Goal: Check status: Check status

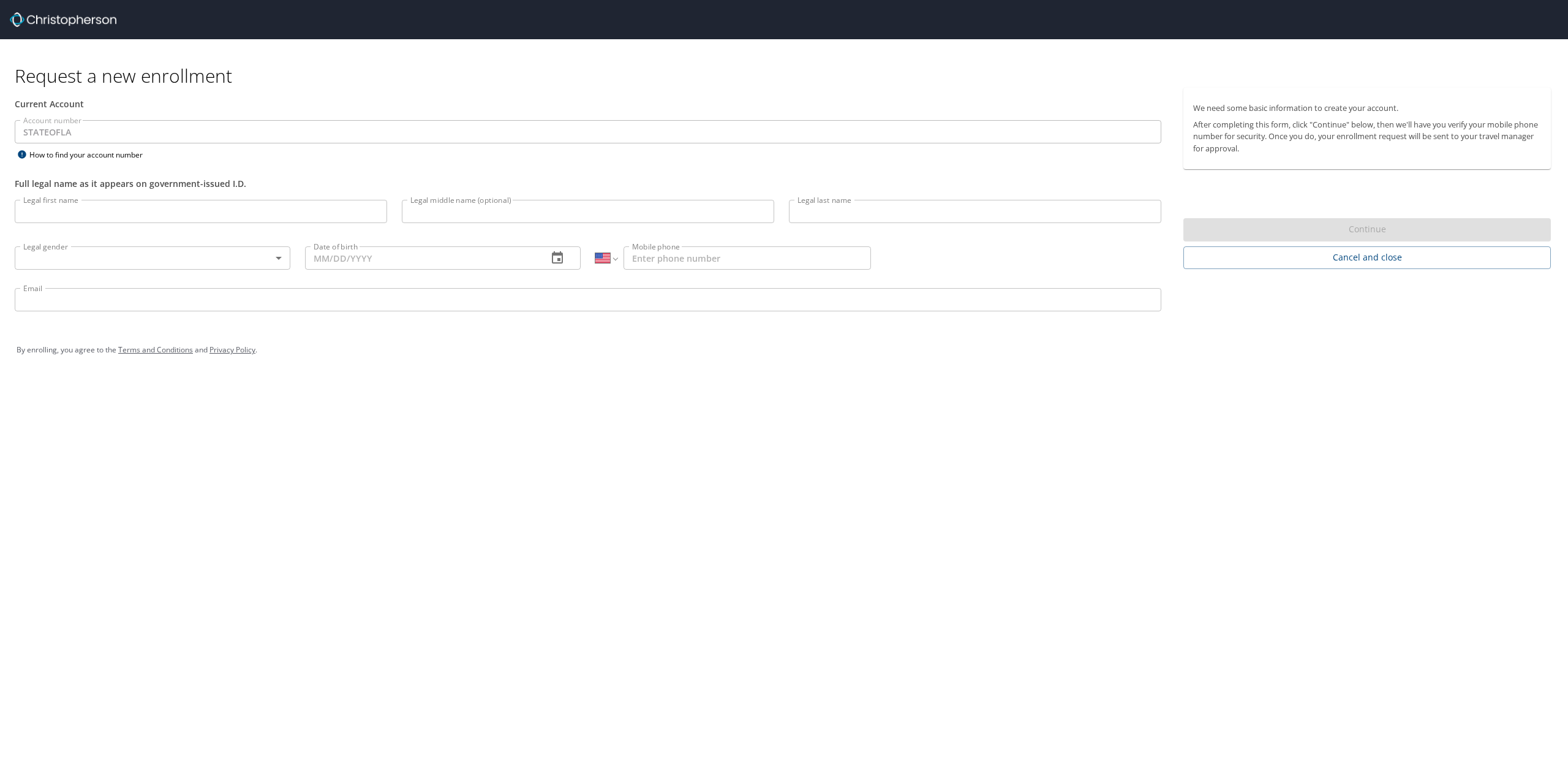
select select "US"
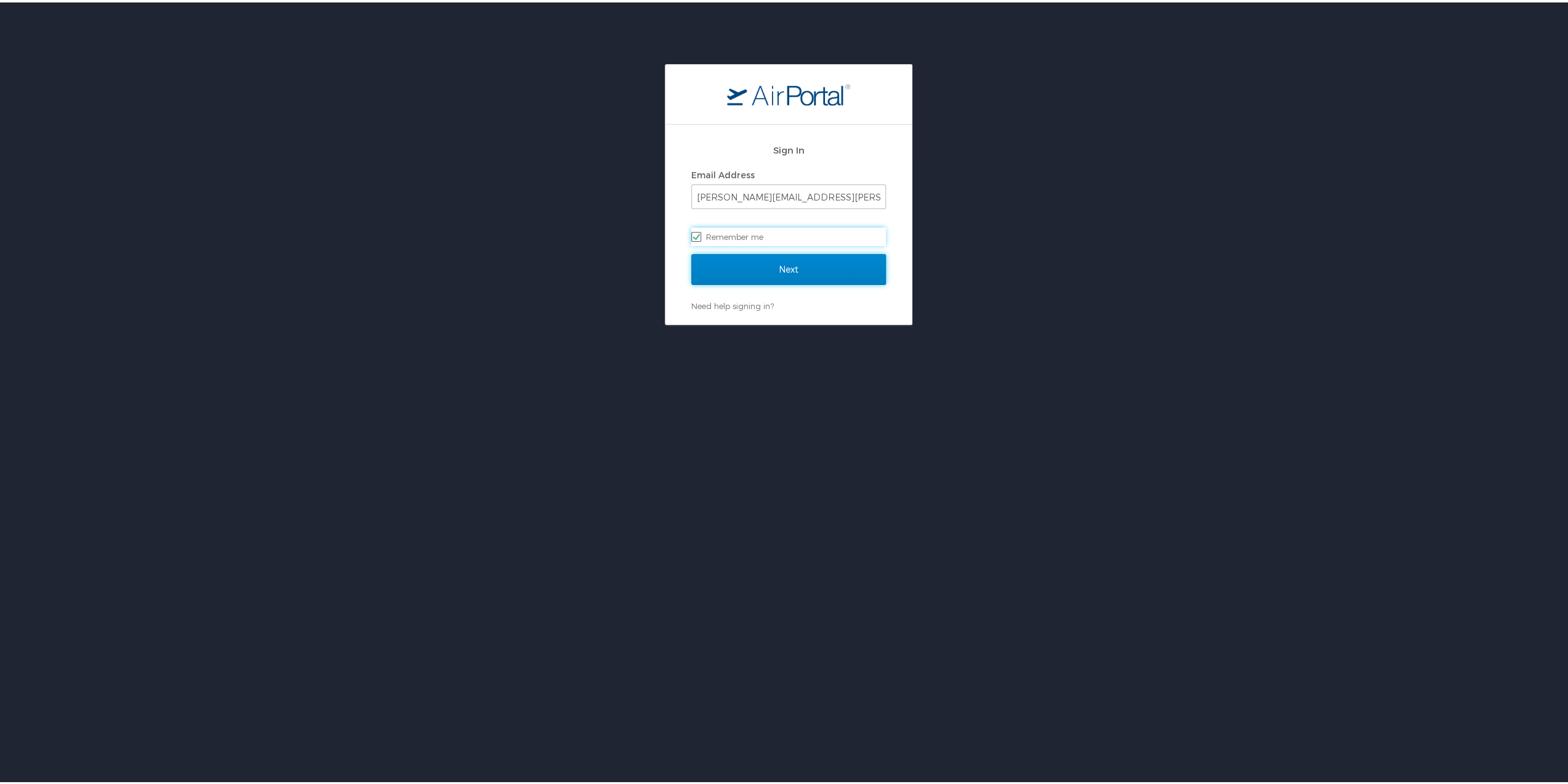
click at [769, 266] on input "Next" at bounding box center [788, 266] width 194 height 31
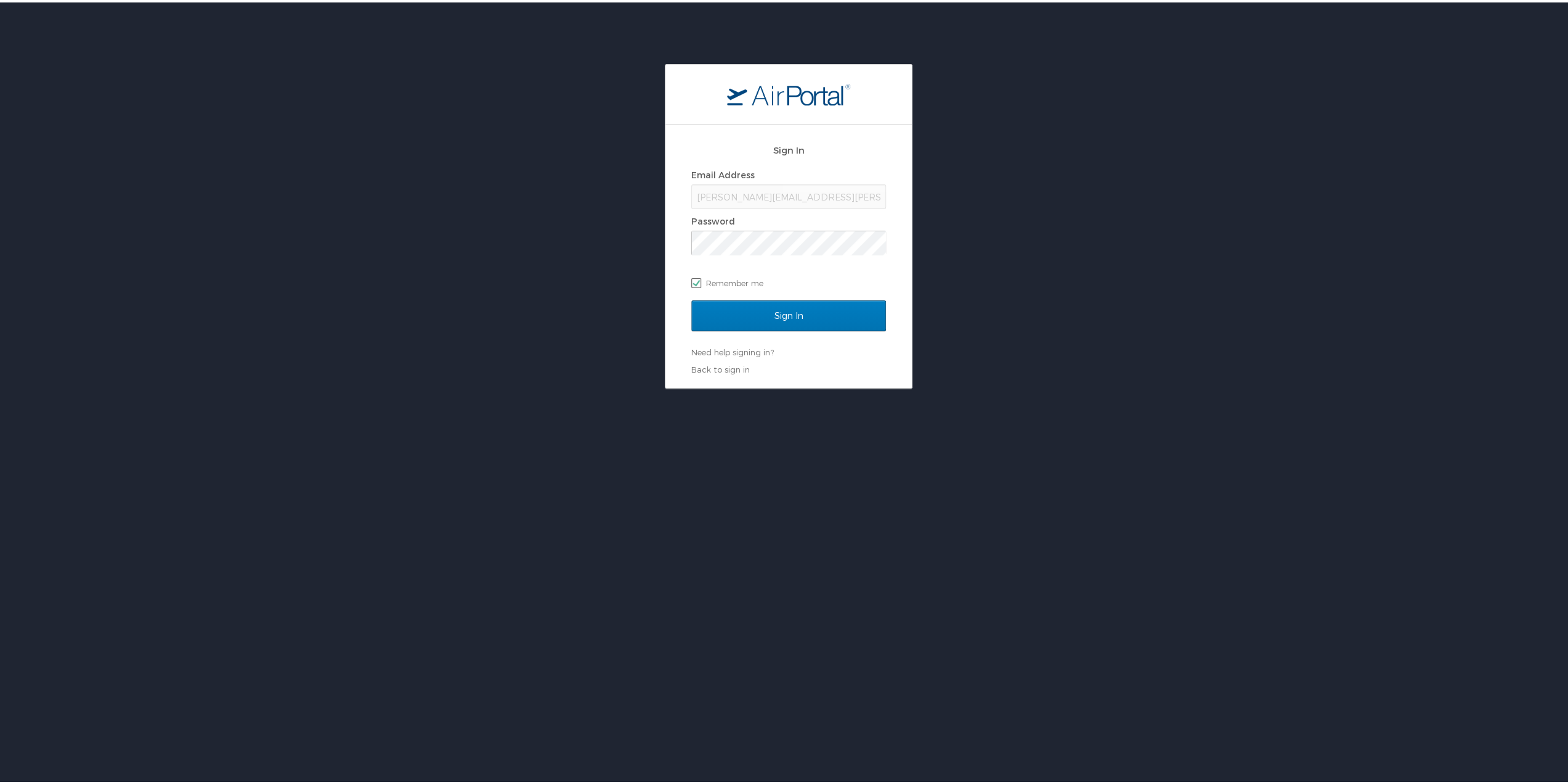
click at [695, 278] on label "Remember me" at bounding box center [788, 281] width 194 height 19
click at [695, 278] on input "Remember me" at bounding box center [695, 279] width 8 height 8
checkbox input "false"
click at [691, 297] on input "Sign In" at bounding box center [788, 313] width 194 height 31
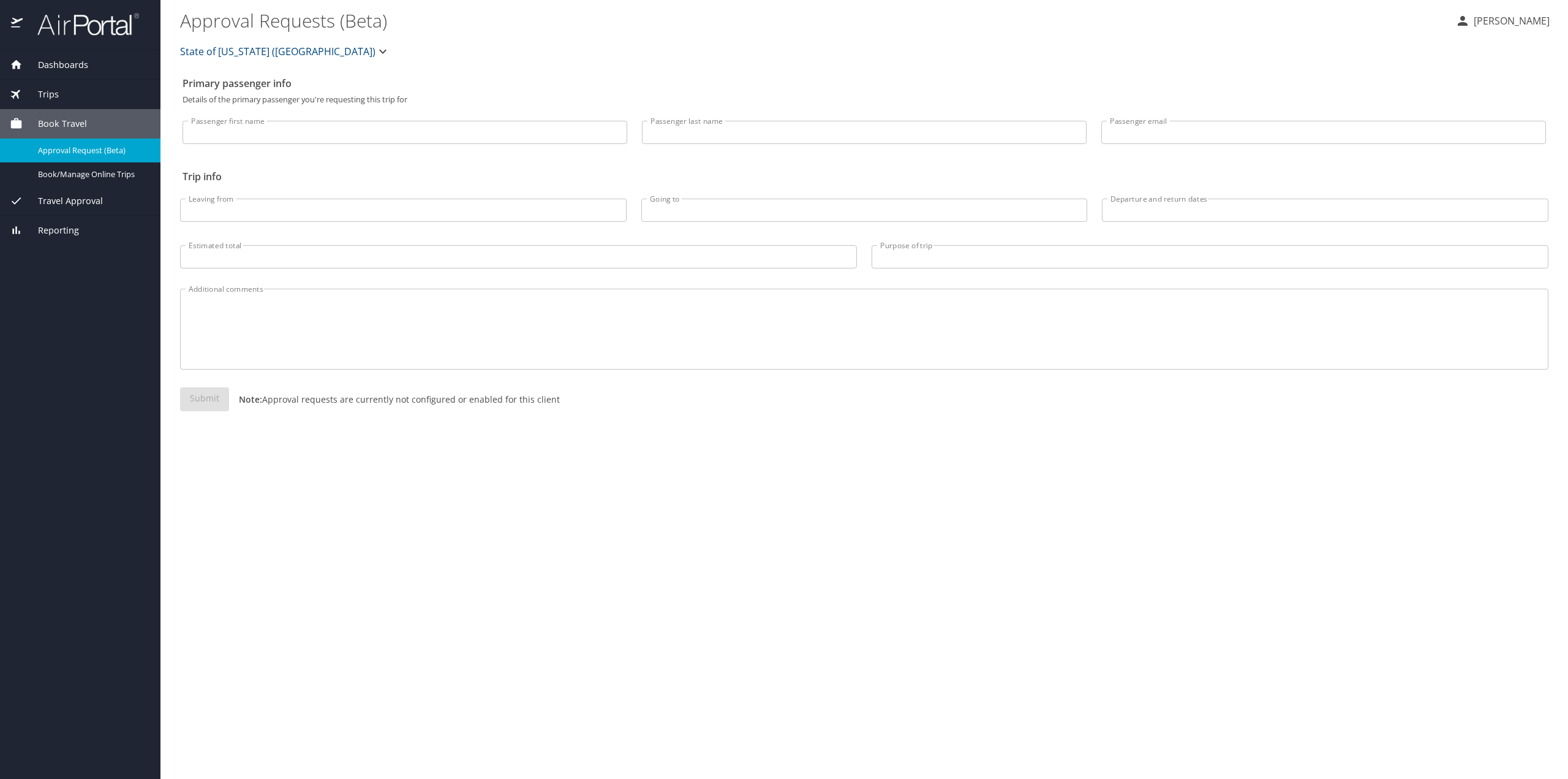
click at [41, 90] on span "Trips" at bounding box center [41, 94] width 36 height 13
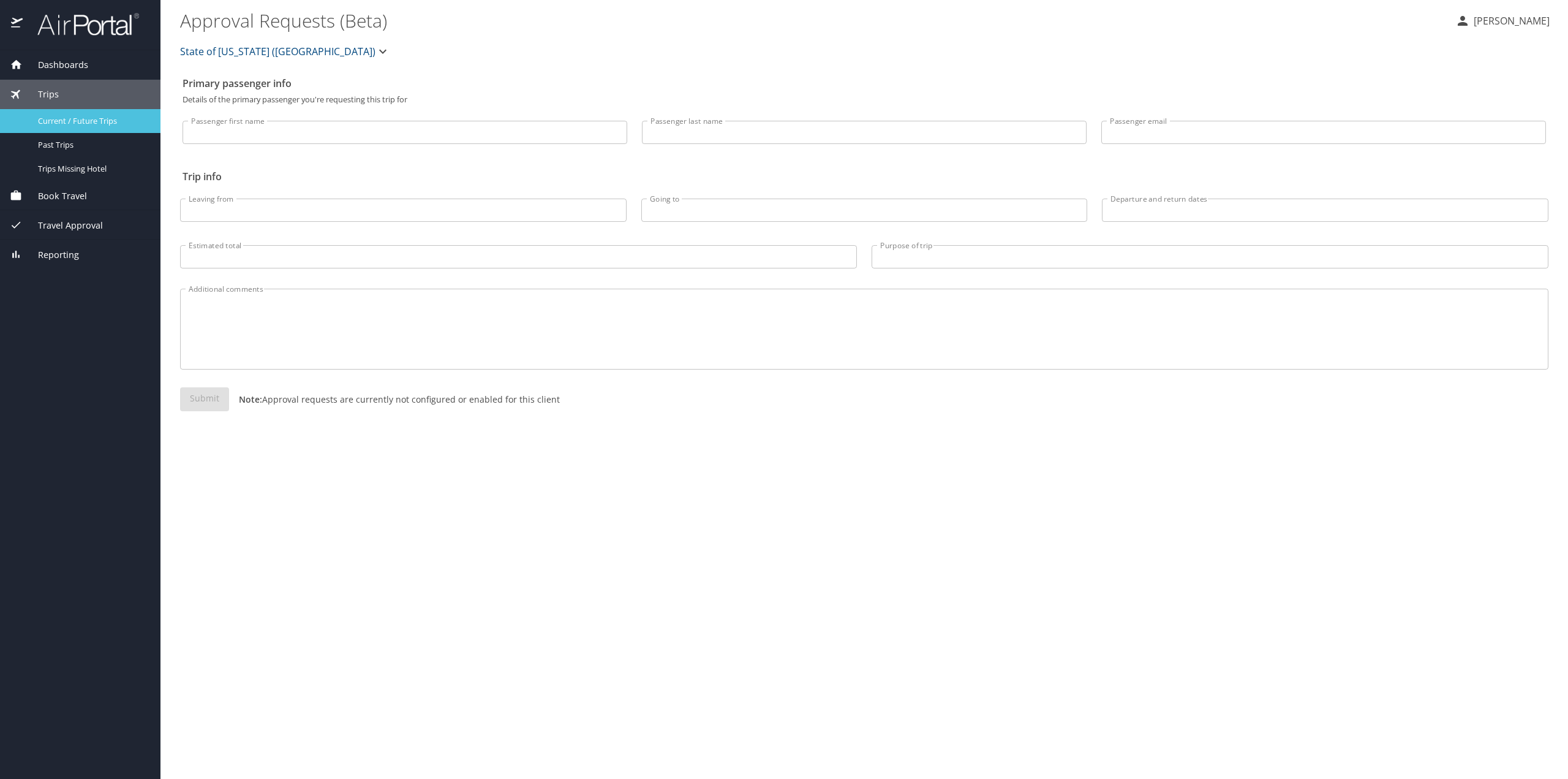
click at [110, 116] on span "Current / Future Trips" at bounding box center [92, 121] width 108 height 11
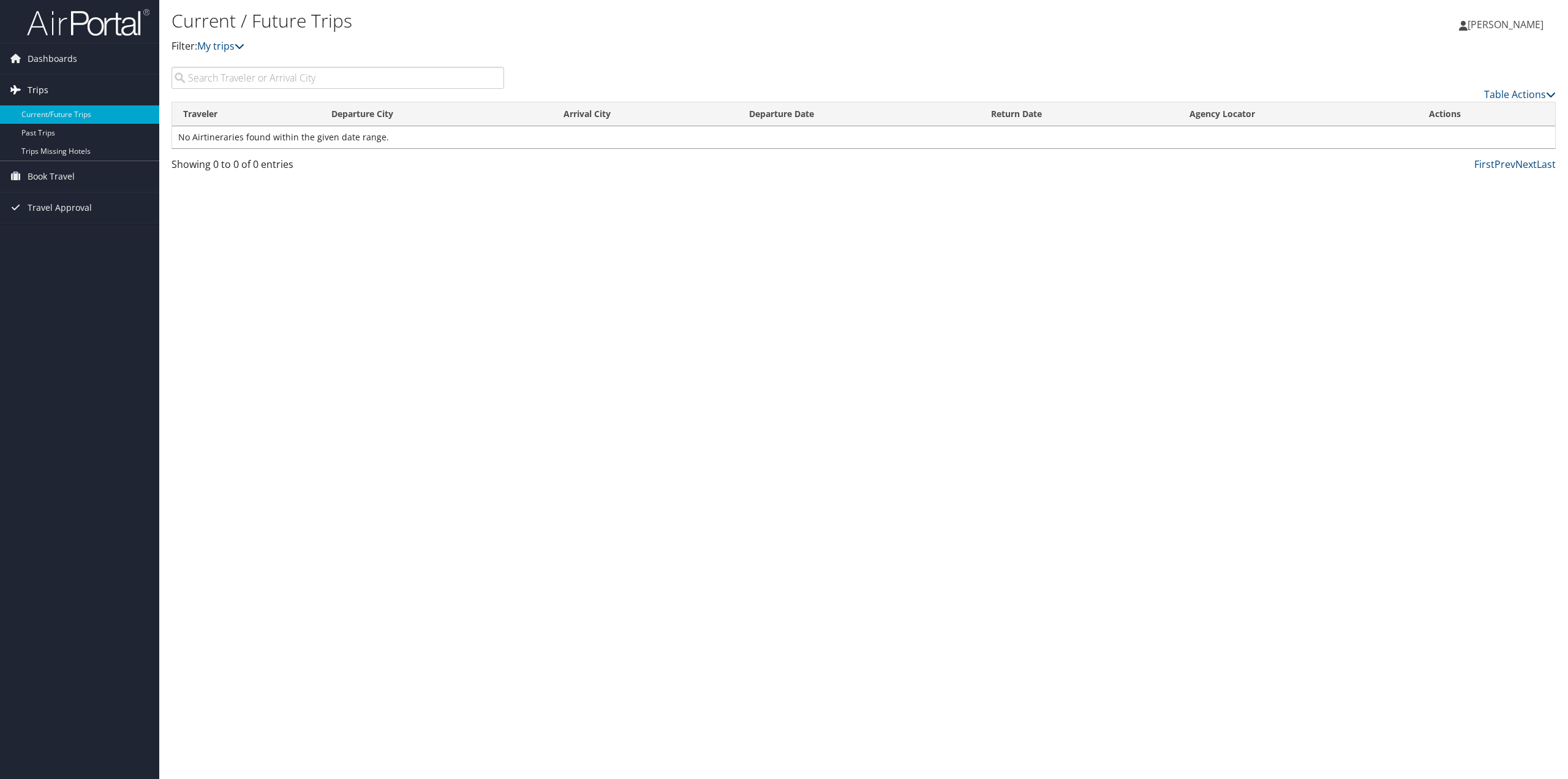
click at [37, 83] on span "Trips" at bounding box center [38, 90] width 21 height 31
click at [57, 57] on span "Dashboards" at bounding box center [52, 58] width 49 height 31
click at [244, 48] on icon at bounding box center [239, 46] width 10 height 10
click at [251, 80] on input "search" at bounding box center [337, 78] width 332 height 22
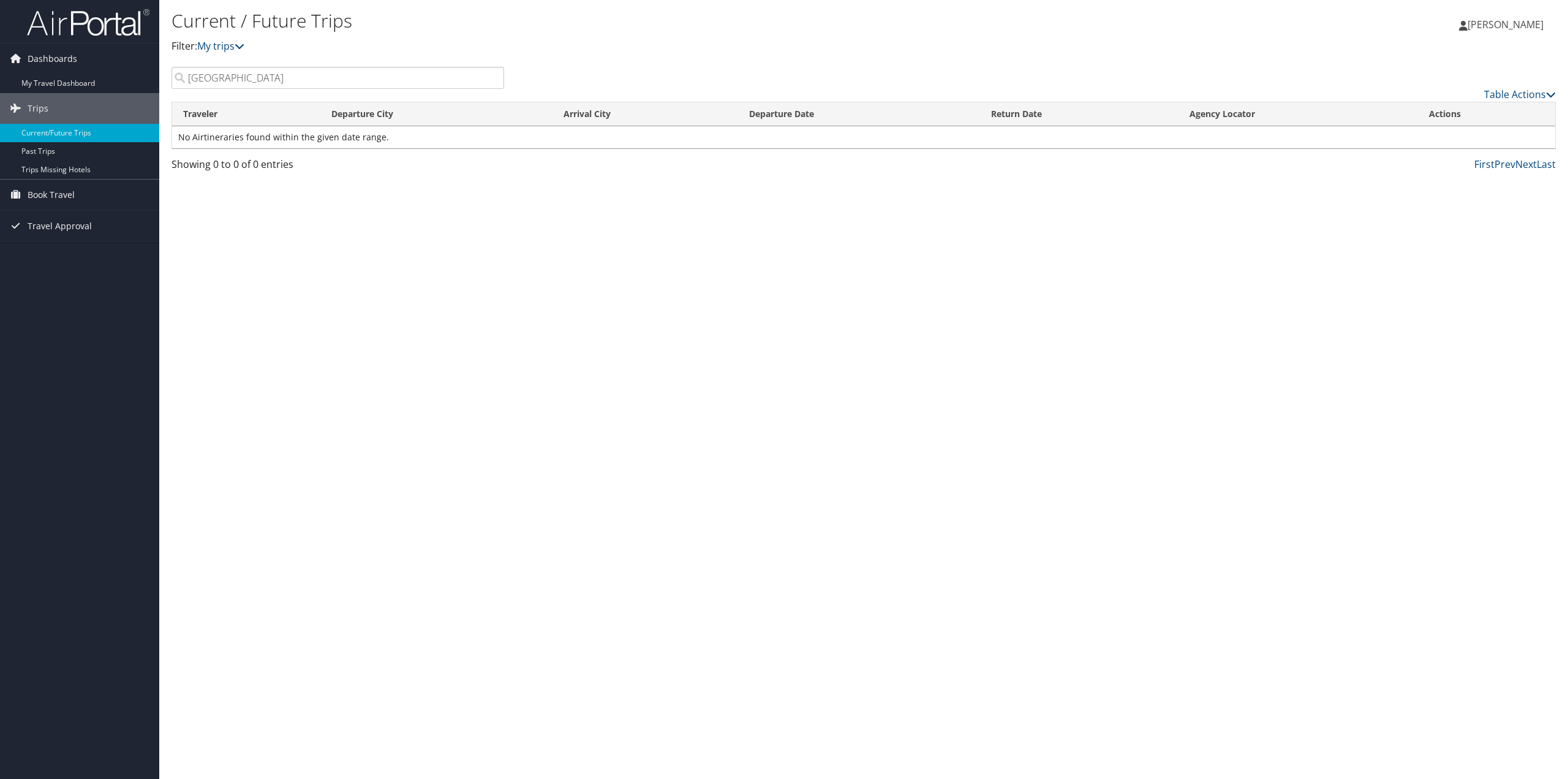
type input "nashville"
click at [773, 108] on th "Departure Date" at bounding box center [859, 114] width 242 height 24
click at [791, 131] on td "No Airtineraries found within the given date range." at bounding box center [863, 137] width 1383 height 22
click at [787, 116] on th "Departure Date" at bounding box center [859, 114] width 242 height 24
click at [45, 149] on link "Past Trips" at bounding box center [79, 151] width 160 height 19
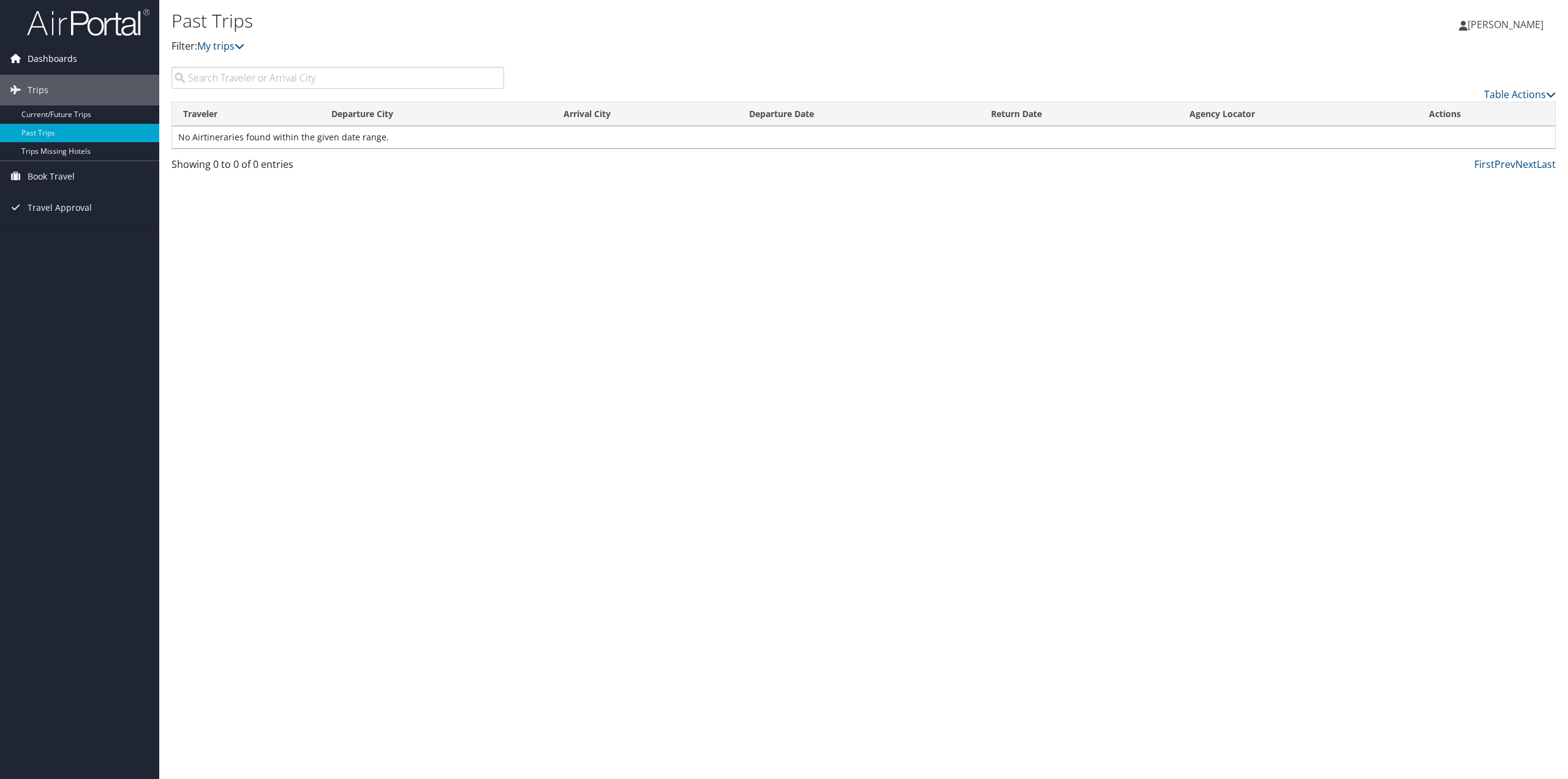
click at [52, 47] on span "Dashboards" at bounding box center [52, 58] width 49 height 31
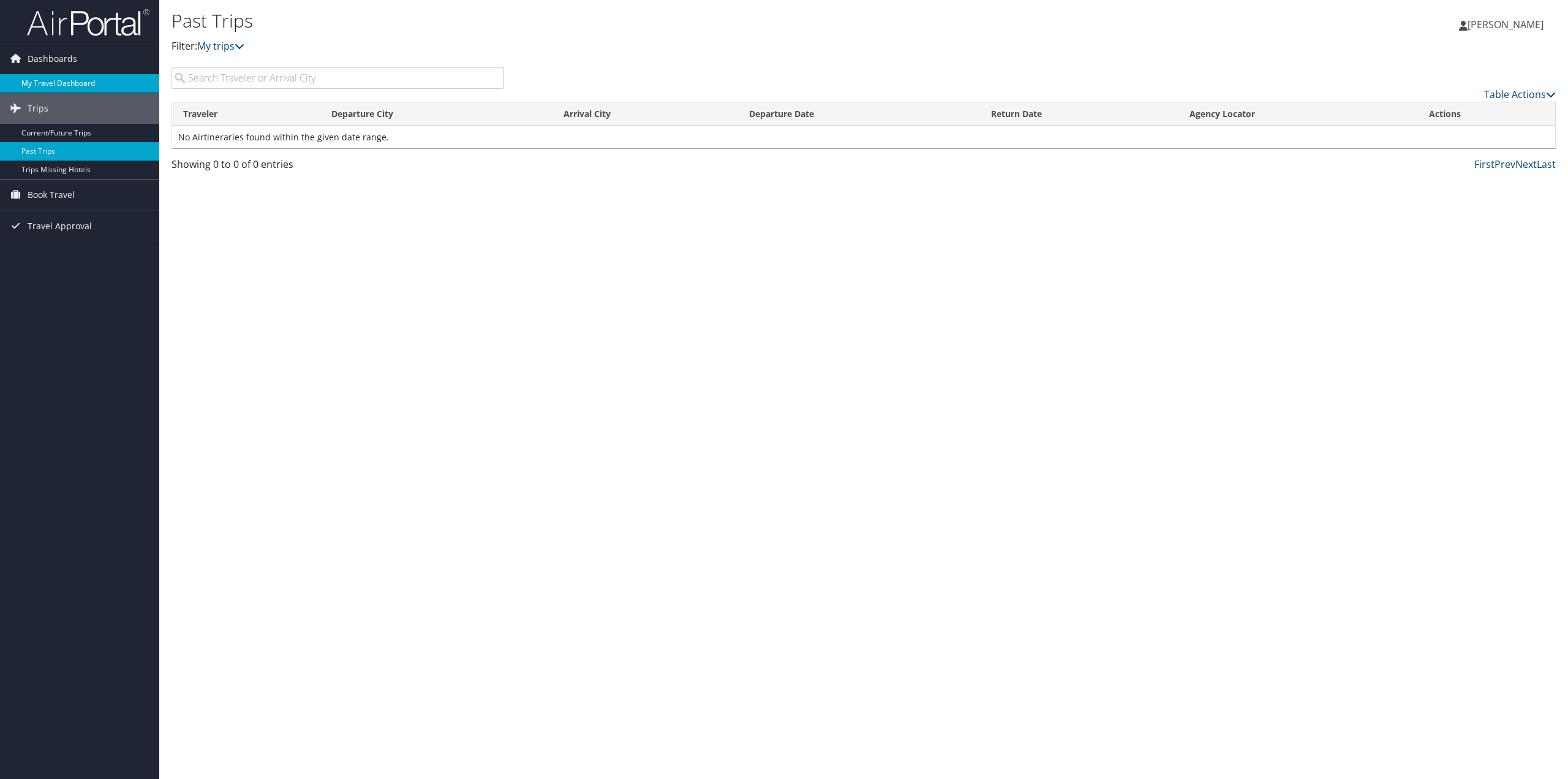
click at [59, 76] on link "My Travel Dashboard" at bounding box center [79, 83] width 160 height 19
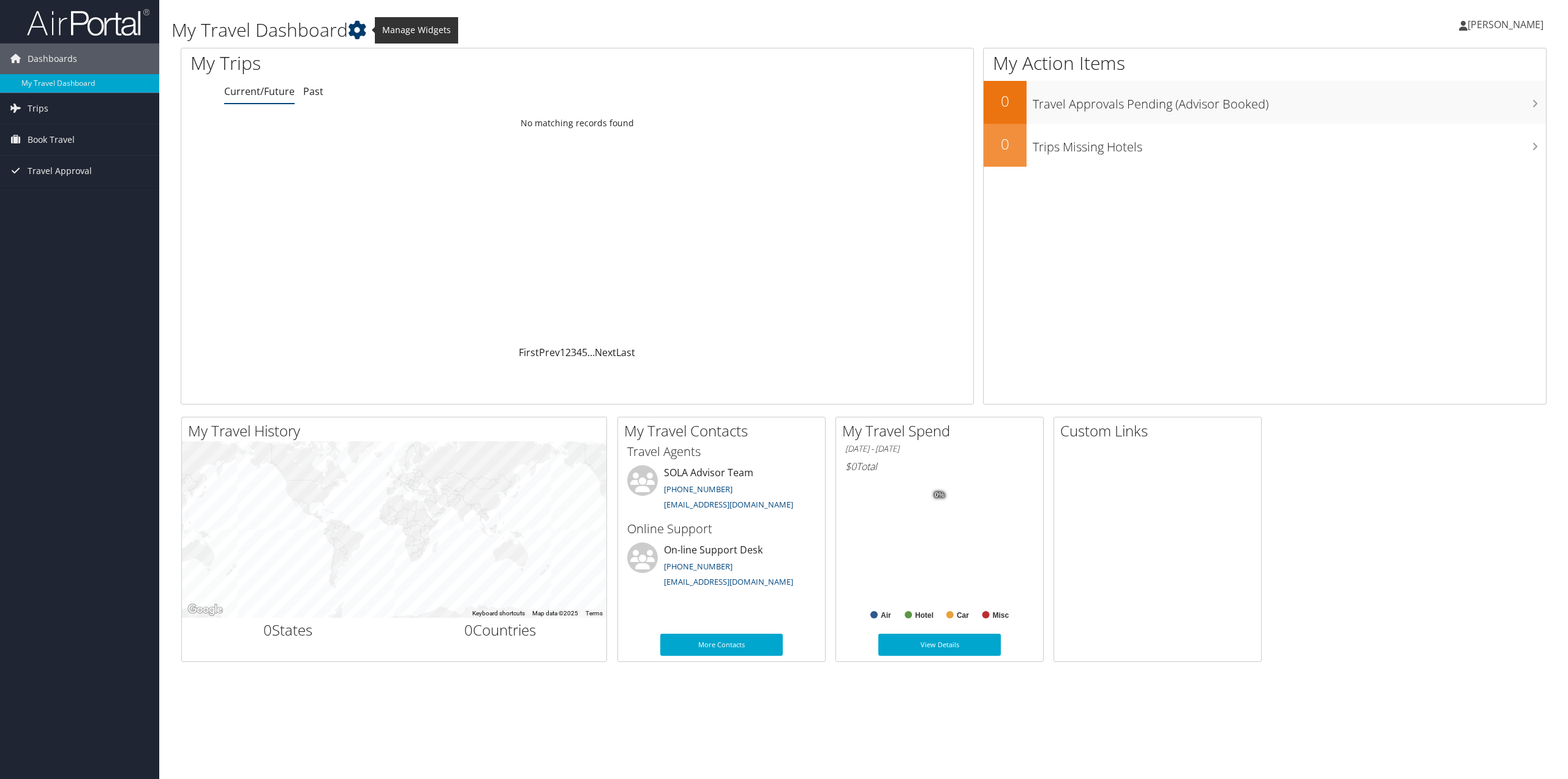
click at [358, 30] on icon at bounding box center [356, 30] width 19 height 19
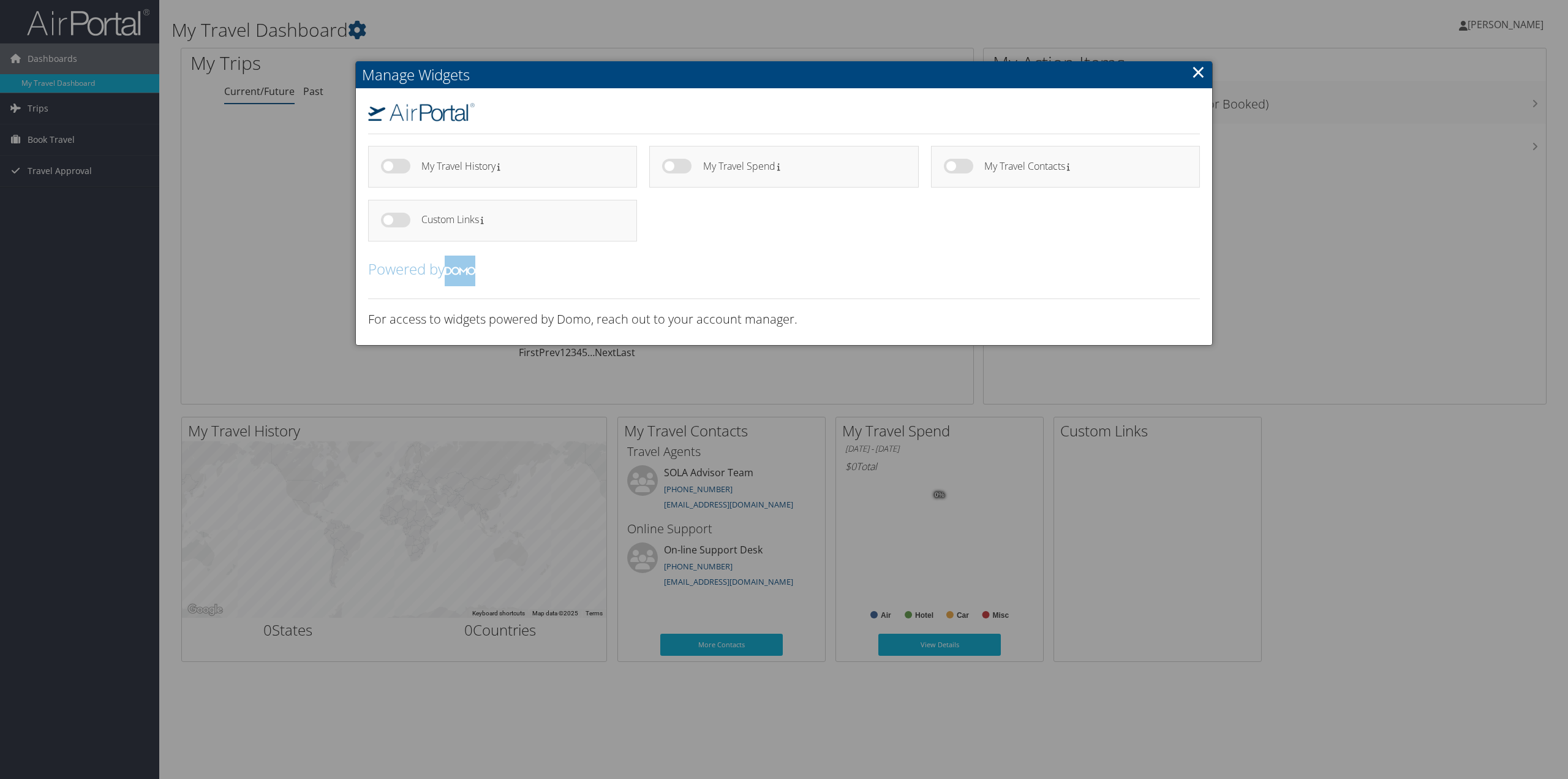
click at [392, 166] on label at bounding box center [395, 166] width 29 height 15
click at [392, 166] on input "checkbox" at bounding box center [391, 168] width 8 height 8
checkbox input "true"
click at [389, 219] on label at bounding box center [395, 220] width 29 height 15
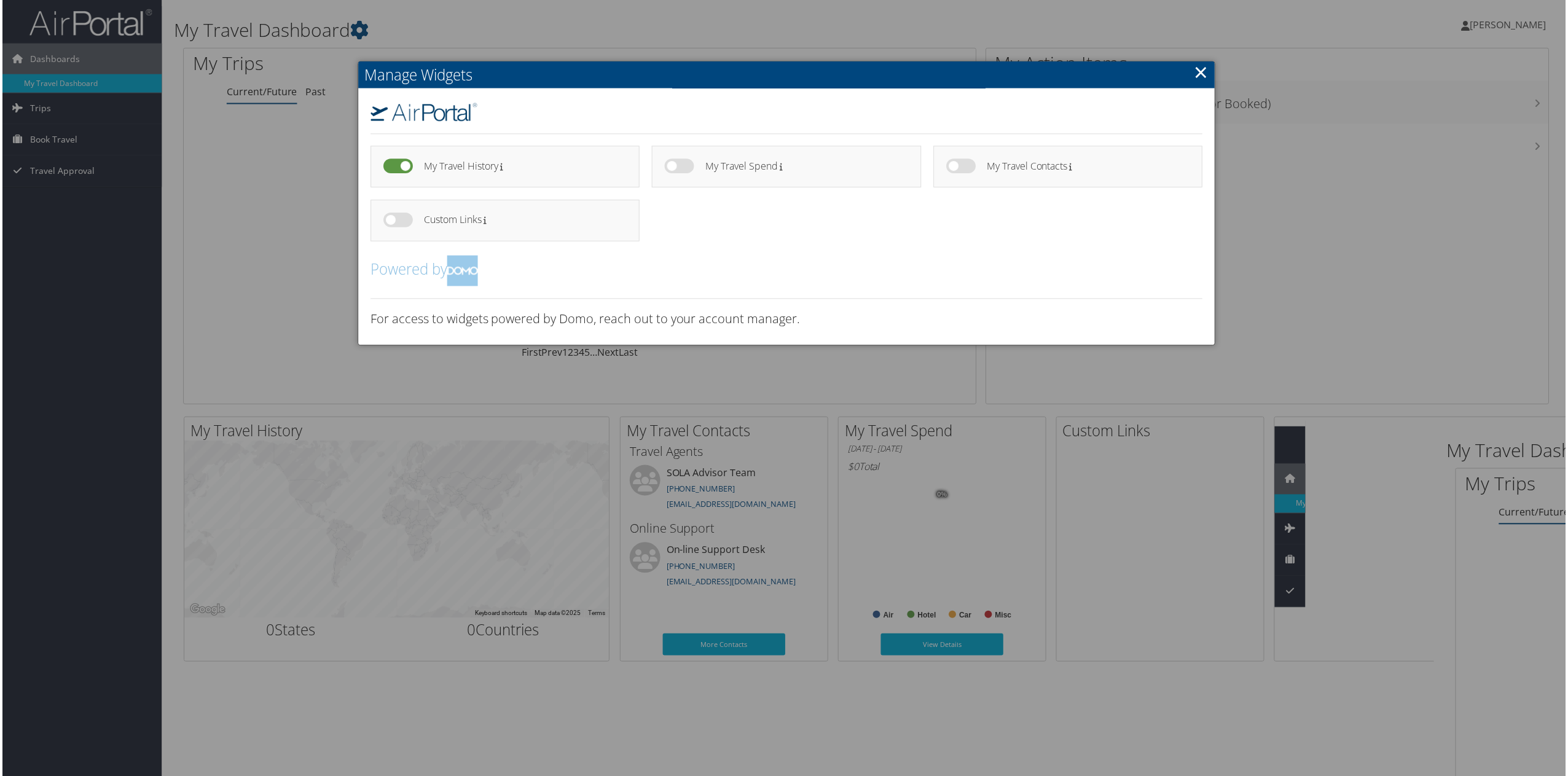
click at [667, 164] on label at bounding box center [679, 166] width 29 height 15
click at [0, 0] on input "checkbox" at bounding box center [0, 0] width 0 height 0
click at [675, 165] on label at bounding box center [679, 166] width 29 height 15
click at [0, 0] on input "checkbox" at bounding box center [0, 0] width 0 height 0
click at [1204, 73] on link "×" at bounding box center [1203, 72] width 14 height 25
